Goal: Book appointment/travel/reservation

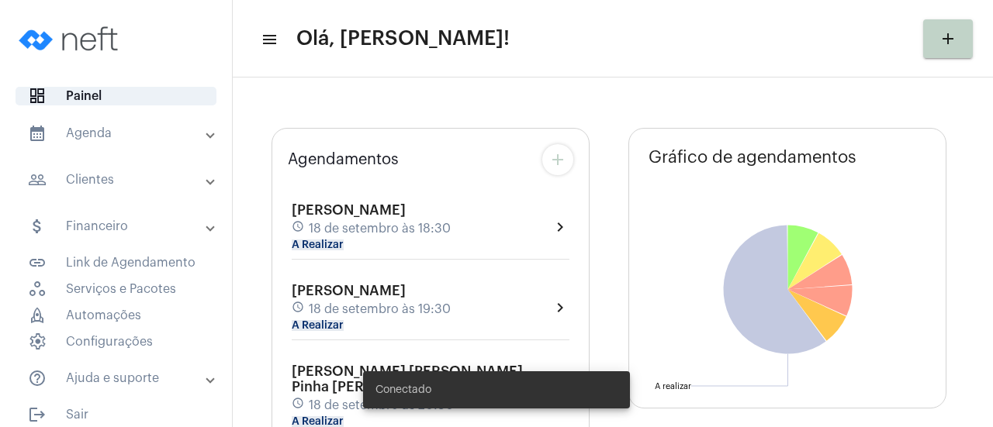
type input "[URL][DOMAIN_NAME]"
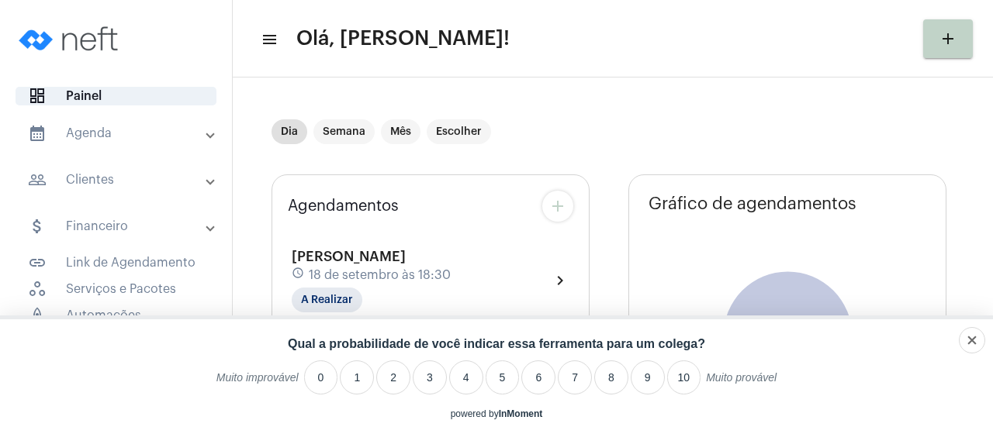
click at [114, 143] on mat-expansion-panel-header "calendar_month_outlined Agenda" at bounding box center [120, 133] width 223 height 37
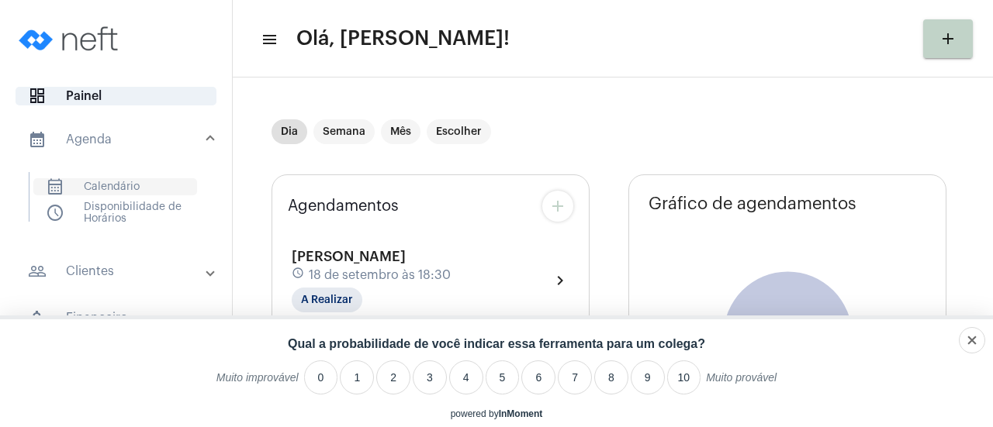
click at [105, 184] on span "calendar_month_outlined Calendário" at bounding box center [115, 186] width 164 height 17
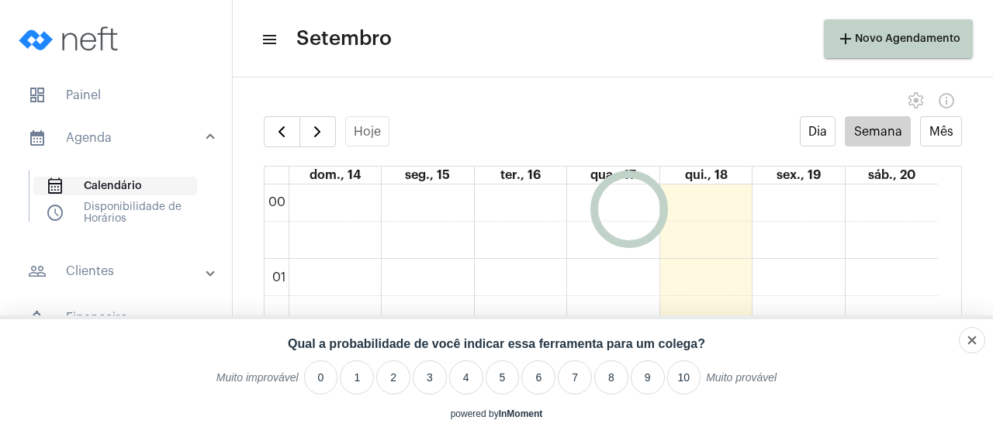
scroll to position [447, 0]
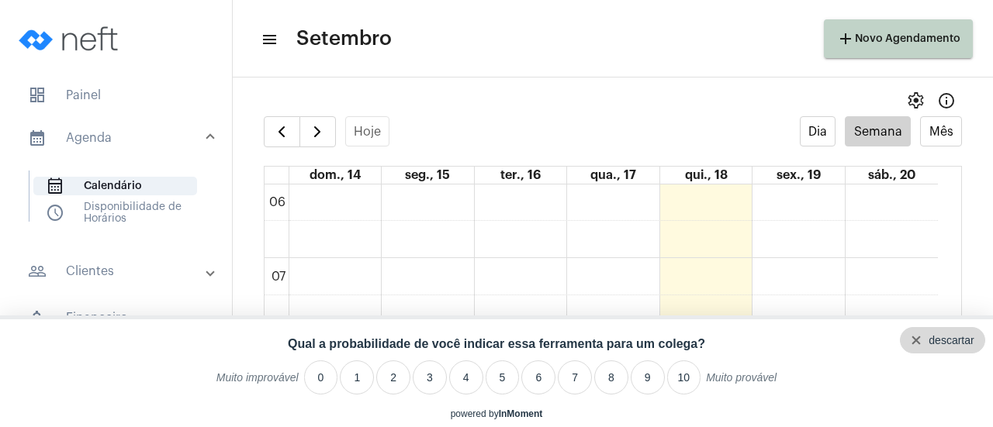
click at [968, 344] on div "descartar" at bounding box center [950, 340] width 45 height 12
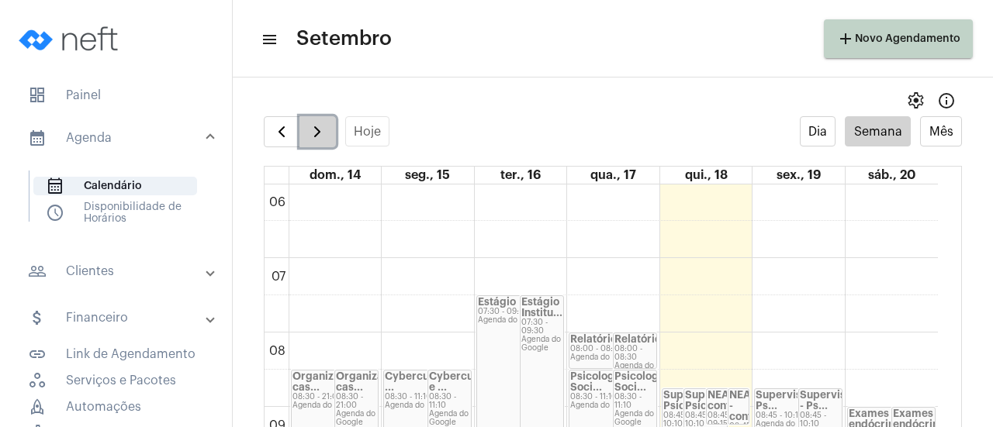
click at [310, 123] on span "button" at bounding box center [317, 132] width 19 height 19
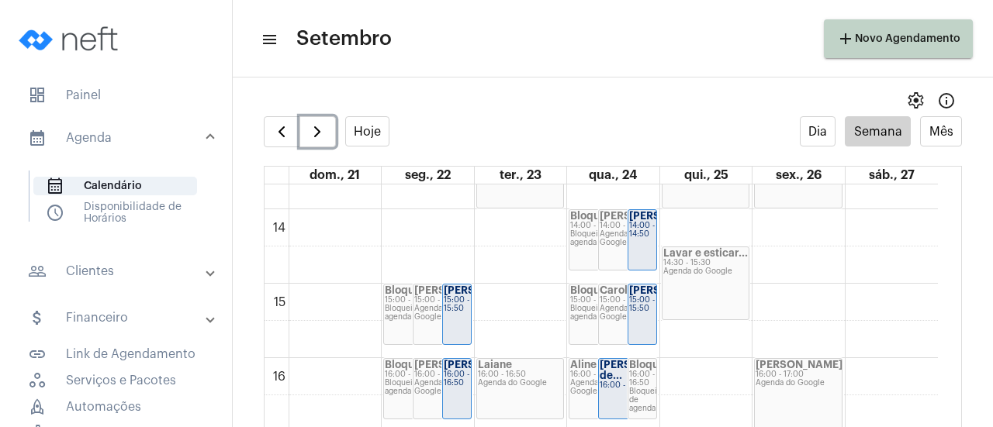
scroll to position [1021, 0]
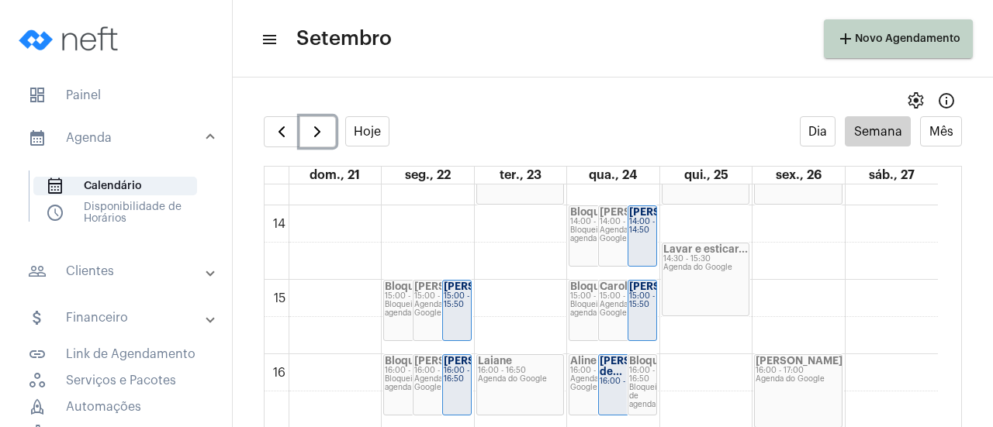
click at [508, 373] on div "16:00 - 16:50" at bounding box center [520, 371] width 85 height 9
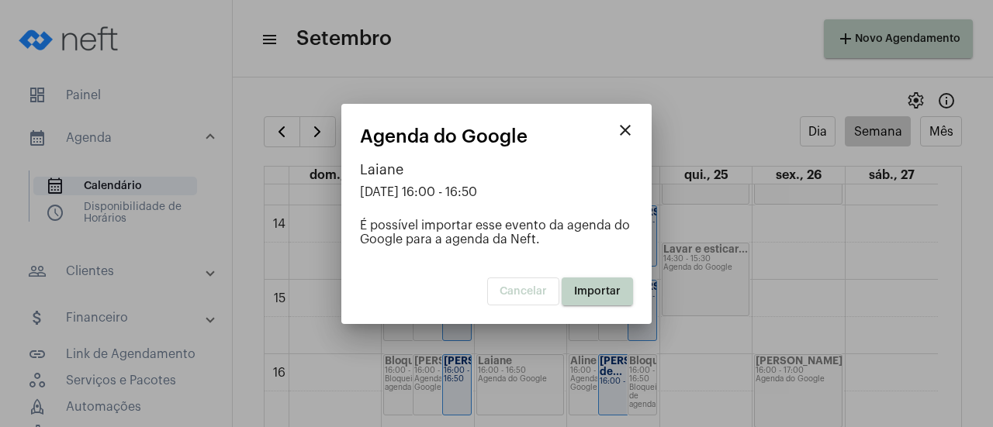
click at [594, 292] on span "Importar" at bounding box center [597, 291] width 47 height 11
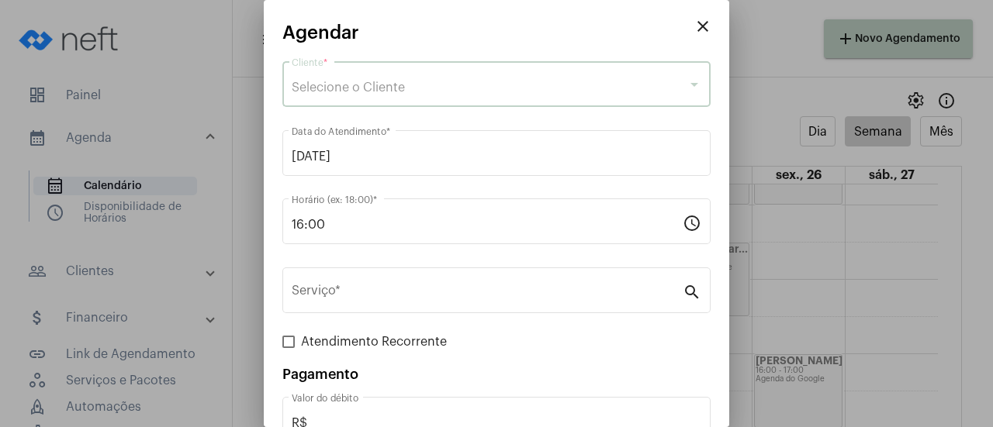
click at [451, 88] on div "Selecione o Cliente" at bounding box center [489, 88] width 395 height 14
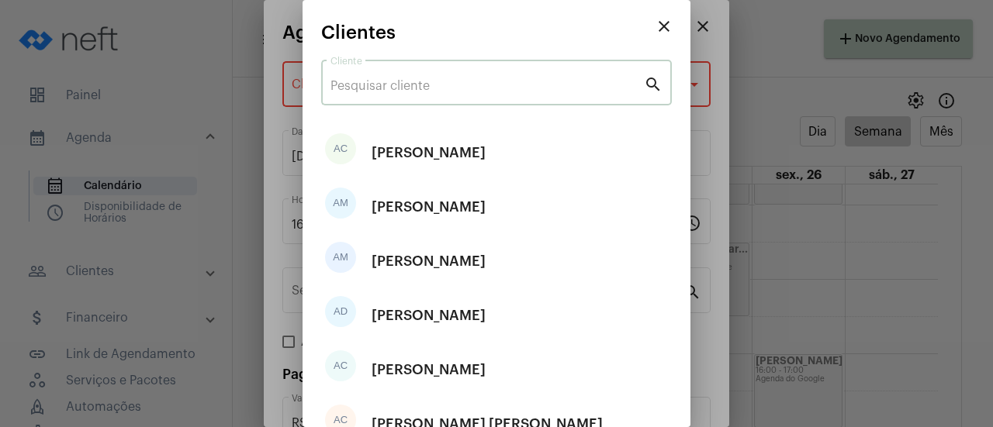
click at [422, 87] on input "Cliente" at bounding box center [486, 86] width 313 height 14
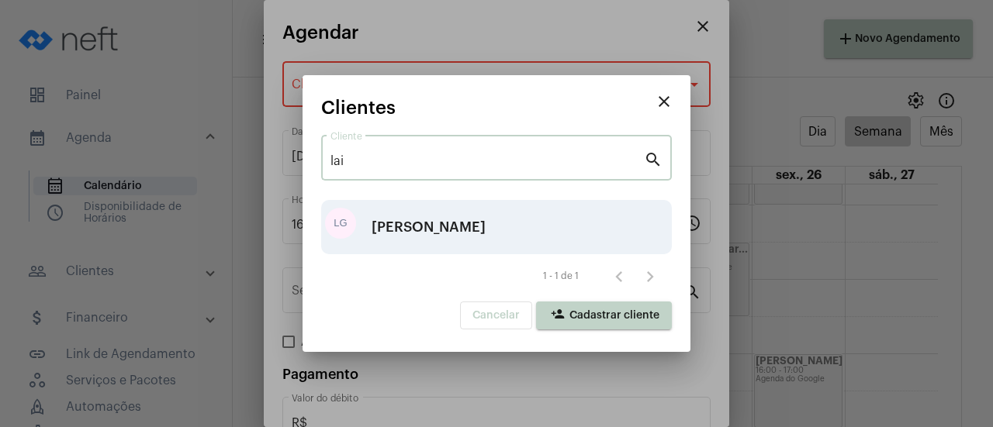
type input "lai"
click at [434, 223] on div "[PERSON_NAME]" at bounding box center [428, 227] width 114 height 47
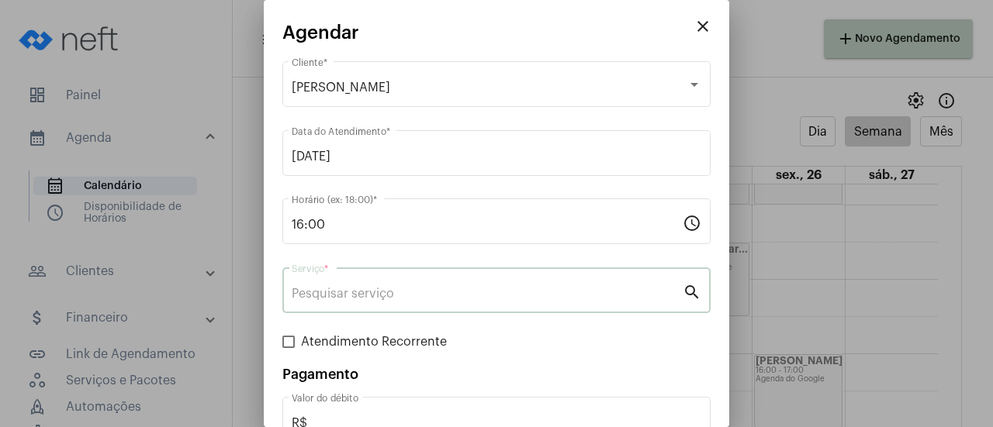
click at [417, 291] on input "Serviço *" at bounding box center [487, 294] width 391 height 14
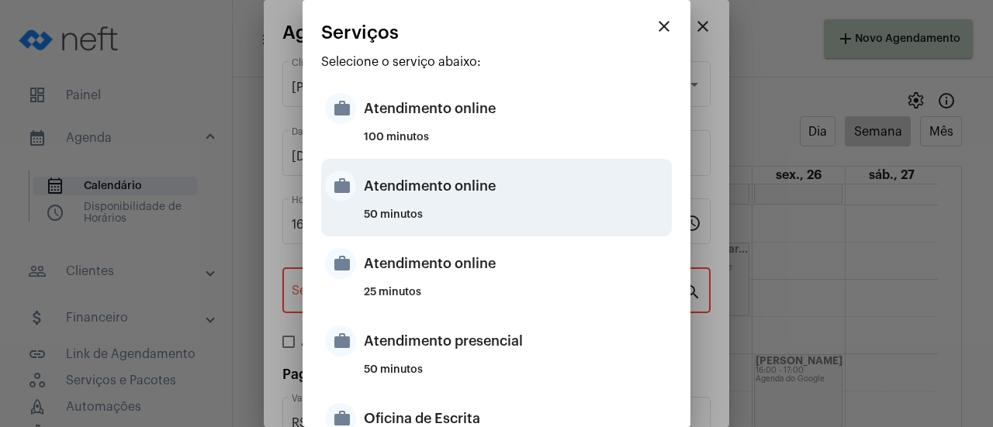
click at [455, 187] on div "Atendimento online" at bounding box center [516, 186] width 304 height 47
type input "Atendimento online"
type input "R$ 0"
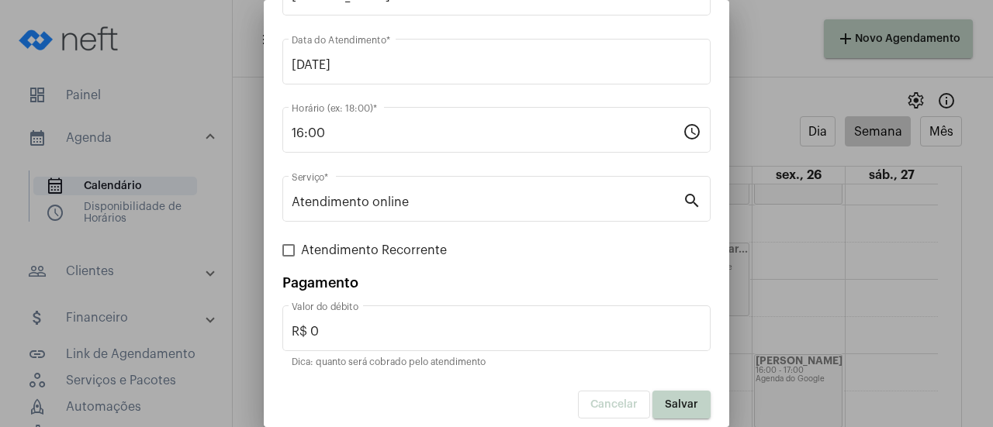
scroll to position [102, 0]
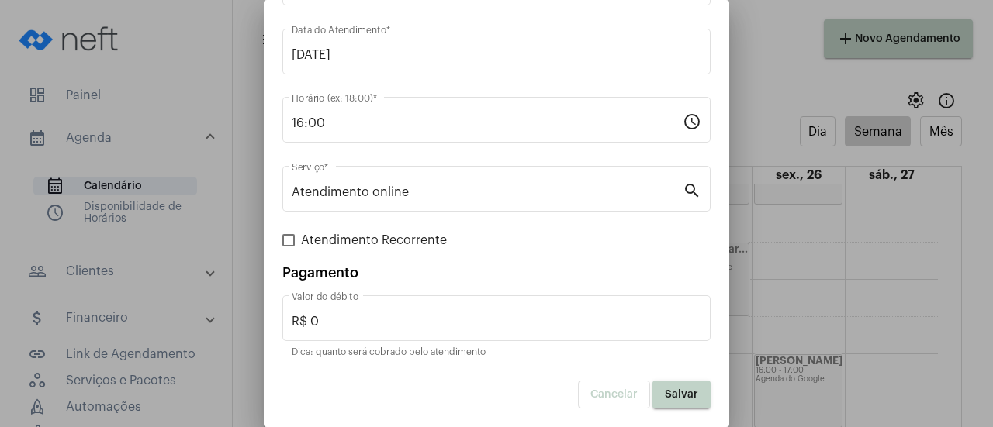
click at [676, 398] on span "Salvar" at bounding box center [681, 394] width 33 height 11
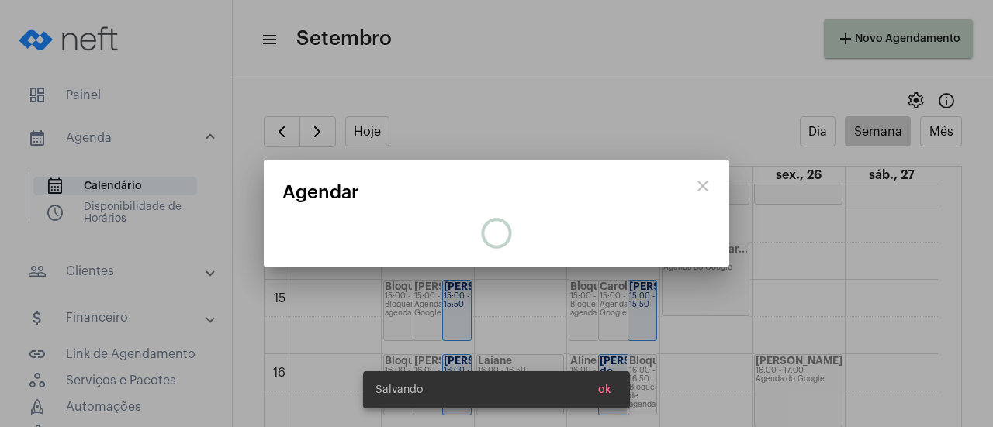
scroll to position [0, 0]
